Goal: Find specific page/section: Find specific page/section

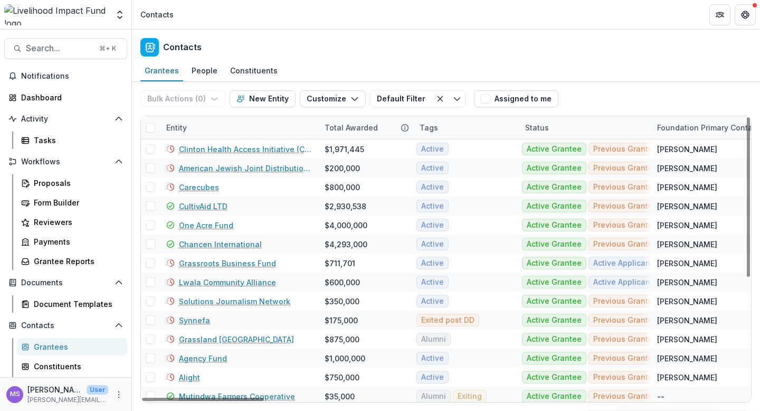
click at [234, 123] on div "Entity" at bounding box center [239, 127] width 158 height 23
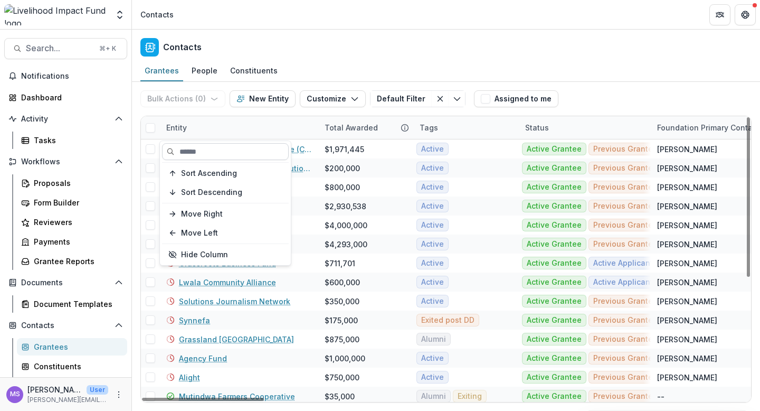
click at [226, 148] on input at bounding box center [225, 151] width 127 height 17
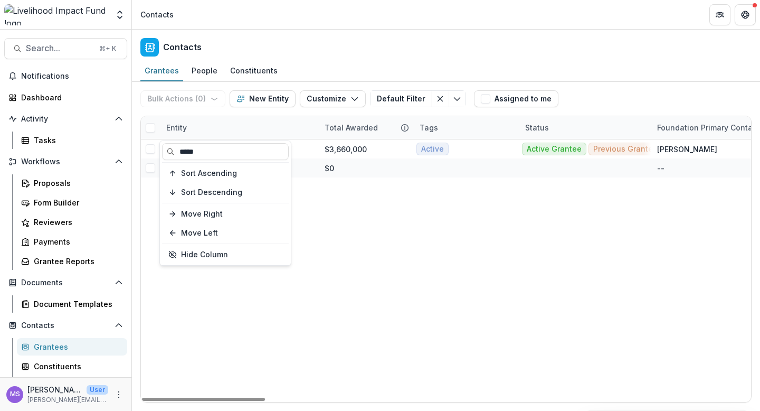
type input "*****"
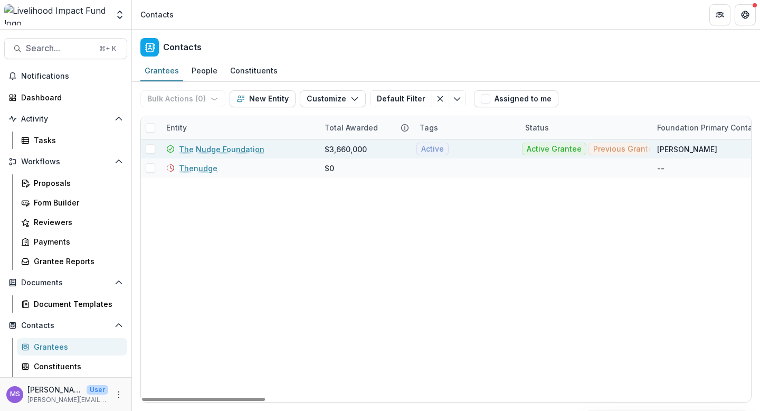
click at [239, 149] on link "The Nudge Foundation" at bounding box center [221, 149] width 85 height 11
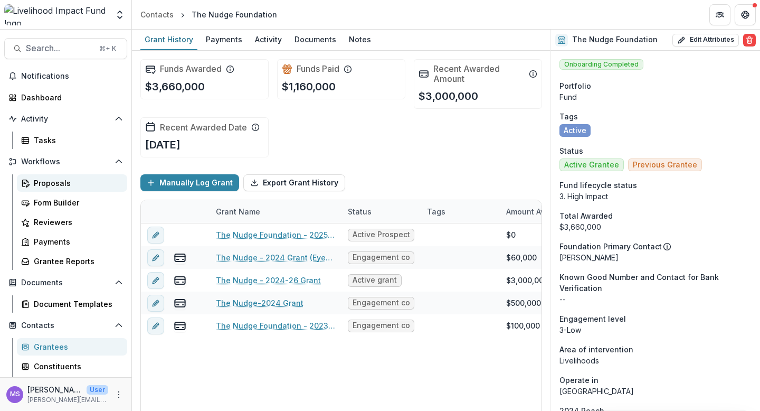
click at [50, 183] on div "Proposals" at bounding box center [76, 182] width 85 height 11
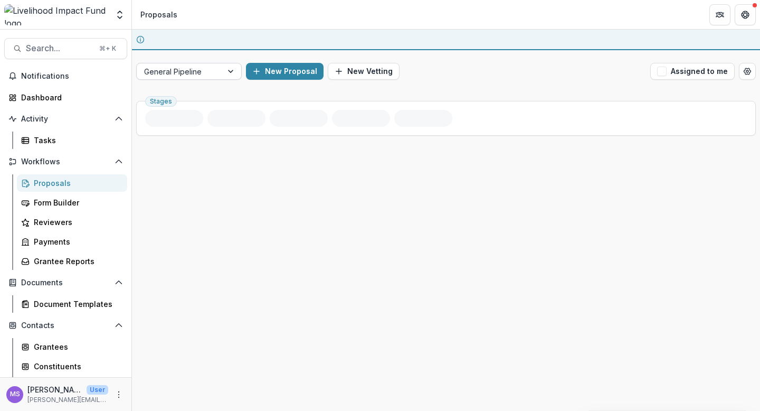
click at [232, 72] on div at bounding box center [231, 71] width 19 height 16
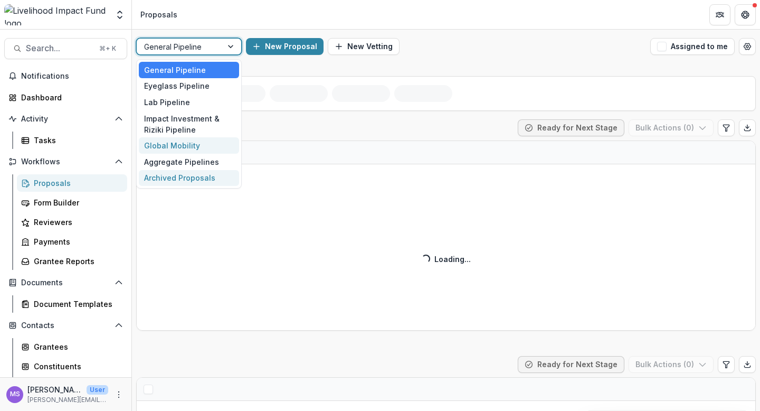
click at [175, 172] on div "Archived Proposals" at bounding box center [189, 178] width 100 height 16
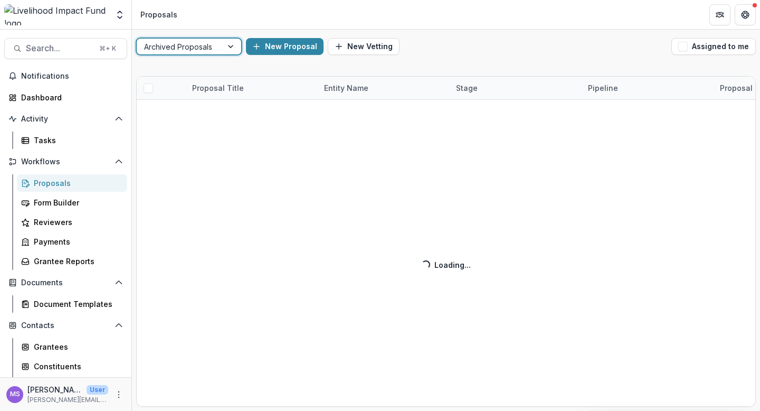
click at [231, 43] on div at bounding box center [231, 47] width 19 height 16
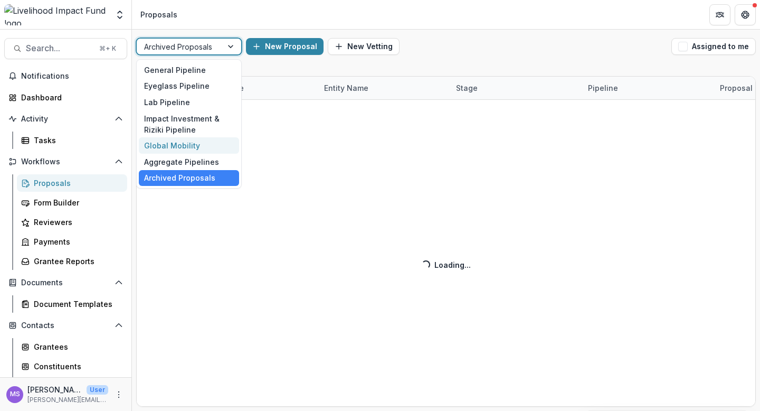
click at [165, 144] on div "Global Mobility" at bounding box center [189, 145] width 100 height 16
